Goal: Transaction & Acquisition: Book appointment/travel/reservation

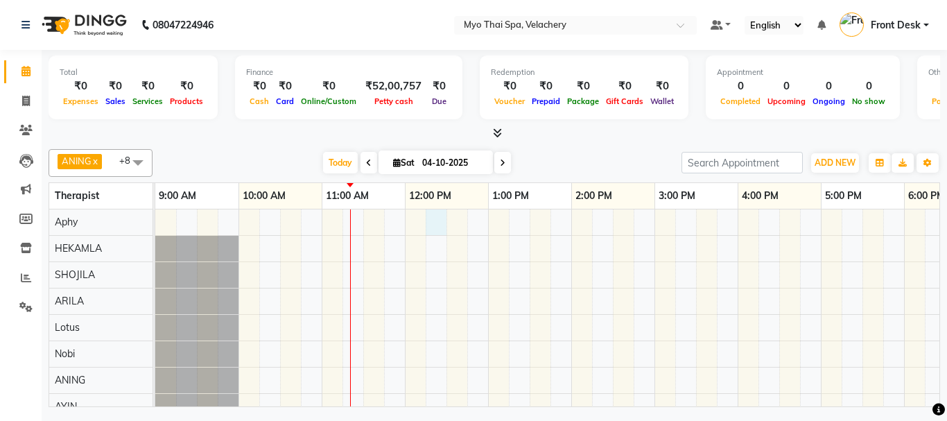
click at [431, 223] on div at bounding box center [779, 327] width 1248 height 236
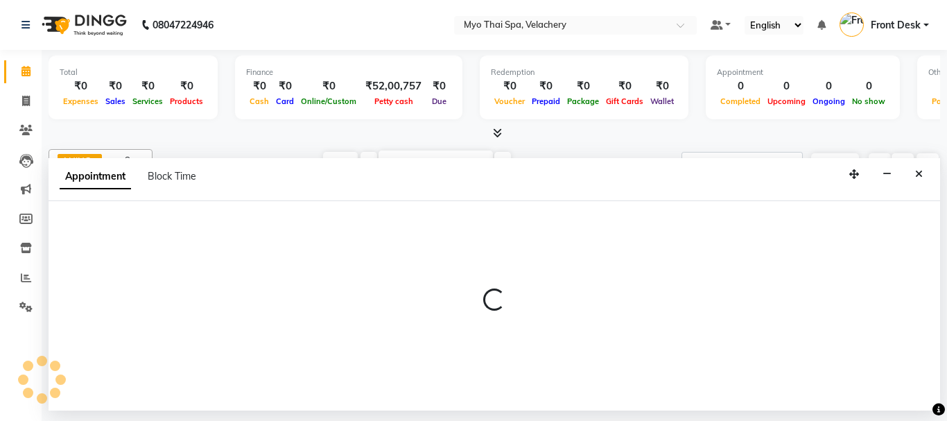
select select "13474"
select select "735"
select select "tentative"
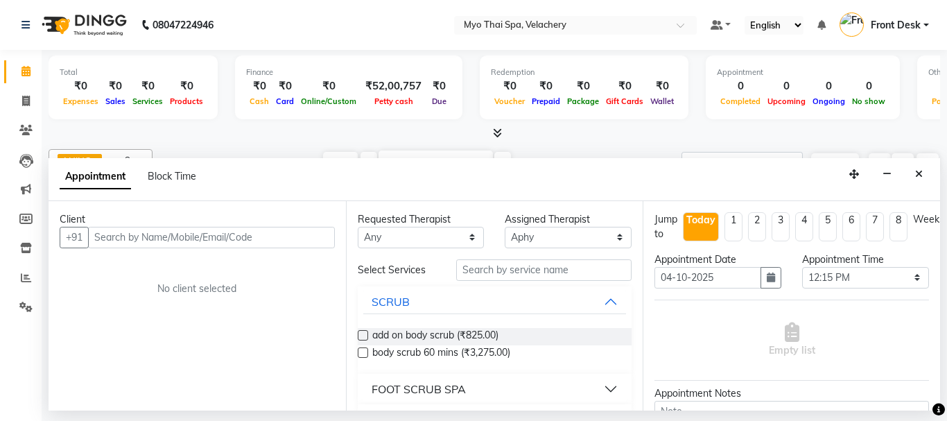
click at [127, 237] on input "text" at bounding box center [211, 237] width 247 height 21
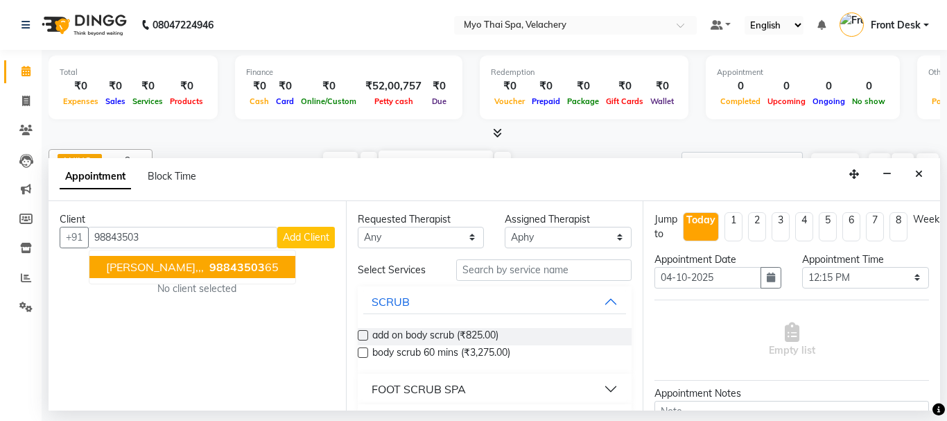
click at [209, 260] on span "98843503" at bounding box center [236, 267] width 55 height 14
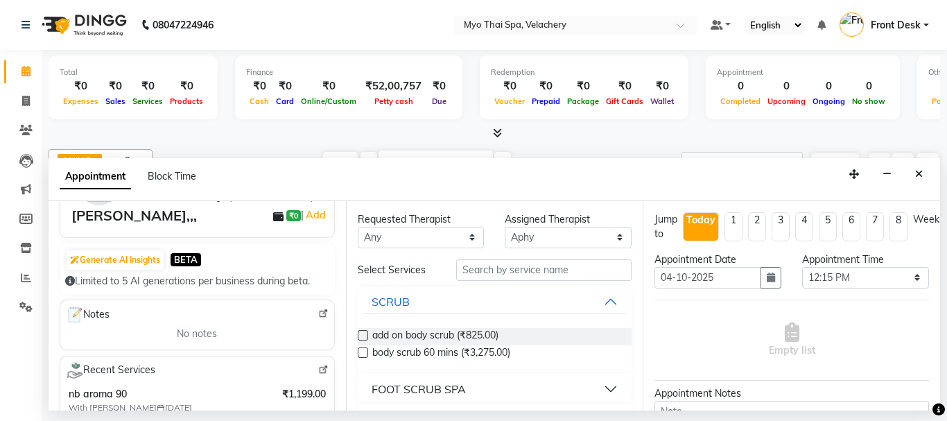
scroll to position [69, 0]
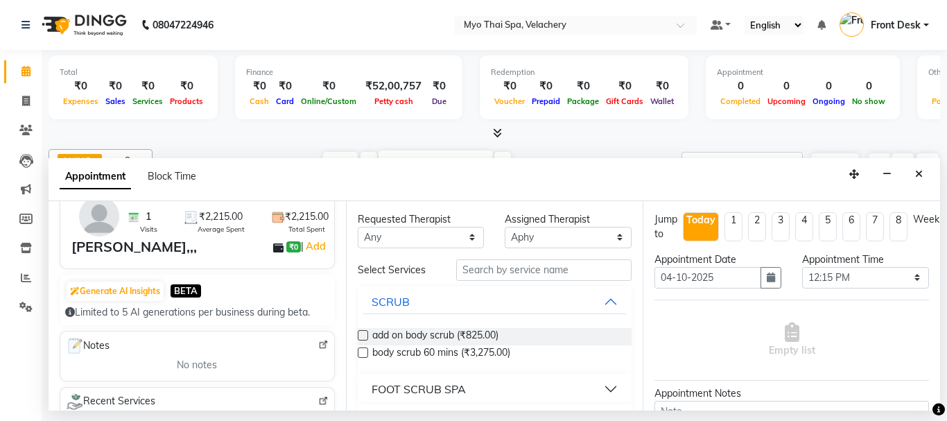
type input "9884350365"
click at [483, 266] on input "text" at bounding box center [544, 269] width 176 height 21
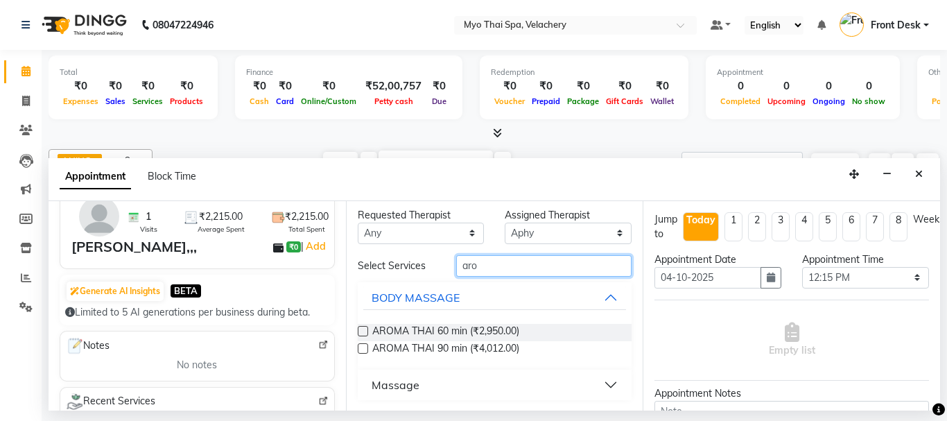
scroll to position [5, 0]
type input "aro"
click at [601, 384] on button "Massage" at bounding box center [494, 384] width 263 height 25
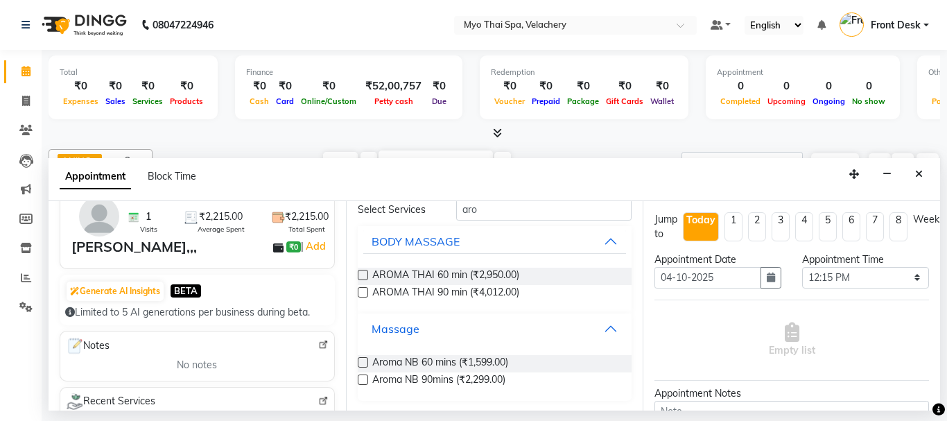
scroll to position [62, 0]
click at [361, 358] on label at bounding box center [363, 361] width 10 height 10
click at [361, 358] on input "checkbox" at bounding box center [362, 362] width 9 height 9
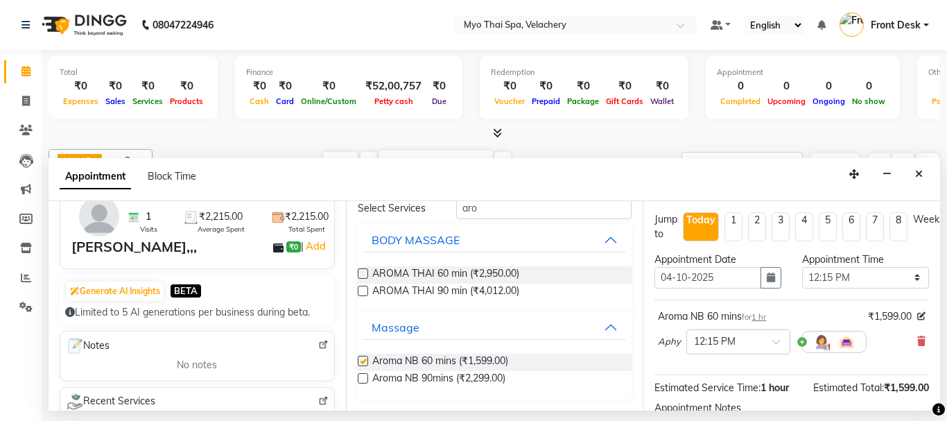
checkbox input "false"
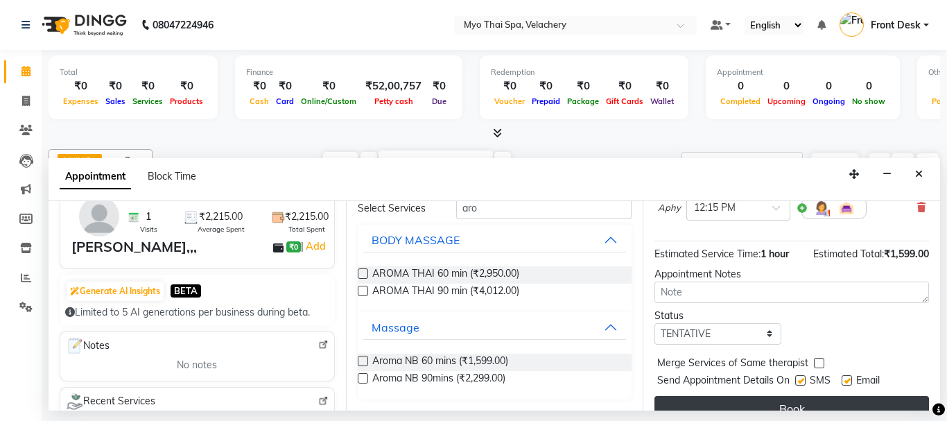
scroll to position [166, 0]
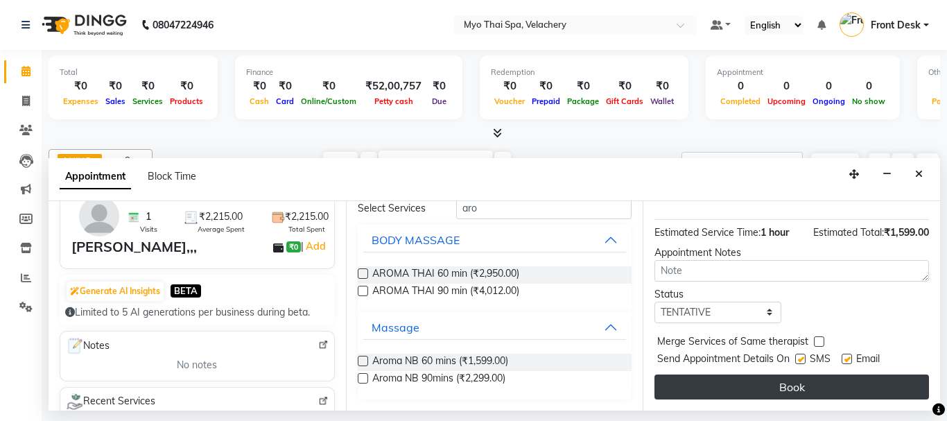
click at [728, 374] on button "Book" at bounding box center [792, 386] width 275 height 25
